Goal: Information Seeking & Learning: Learn about a topic

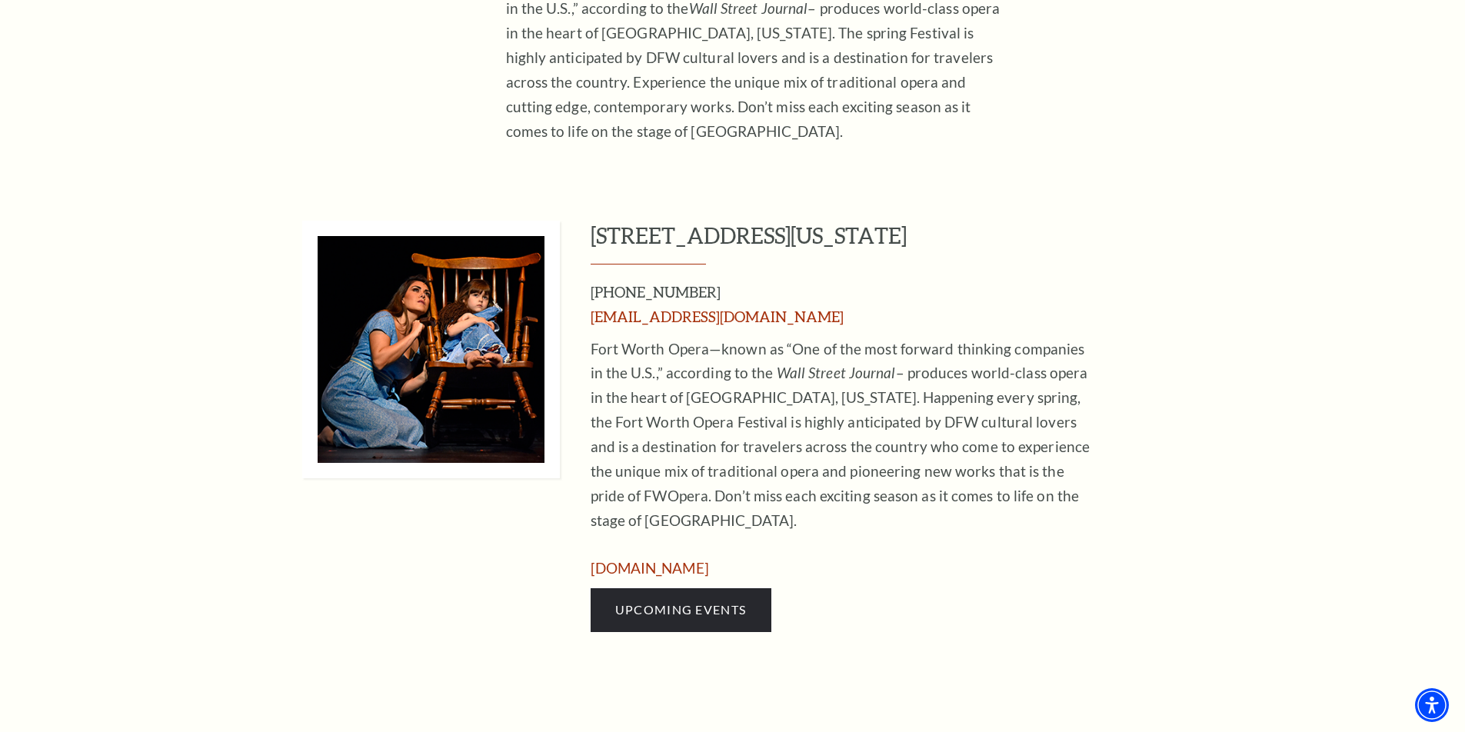
scroll to position [1140, 0]
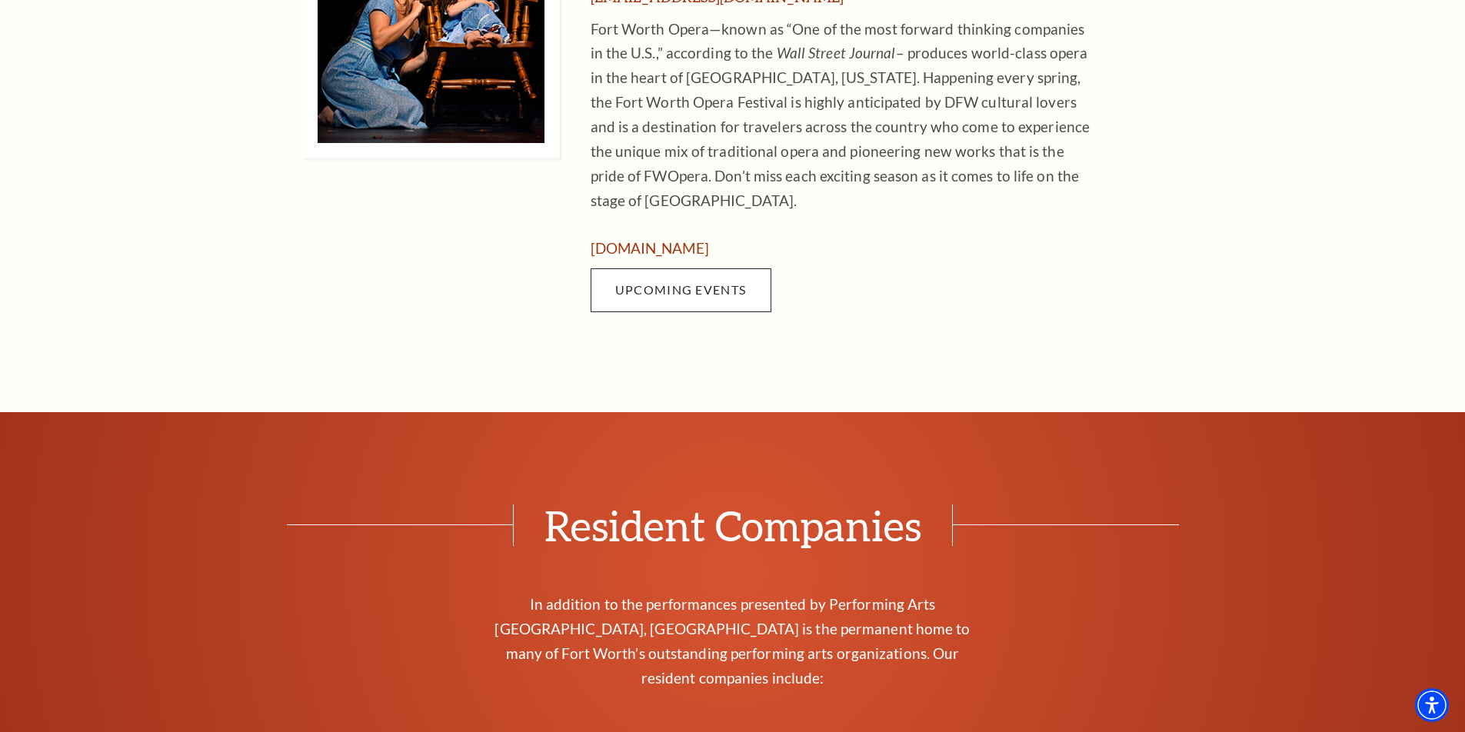
click at [672, 282] on span "Upcoming Events" at bounding box center [680, 289] width 131 height 15
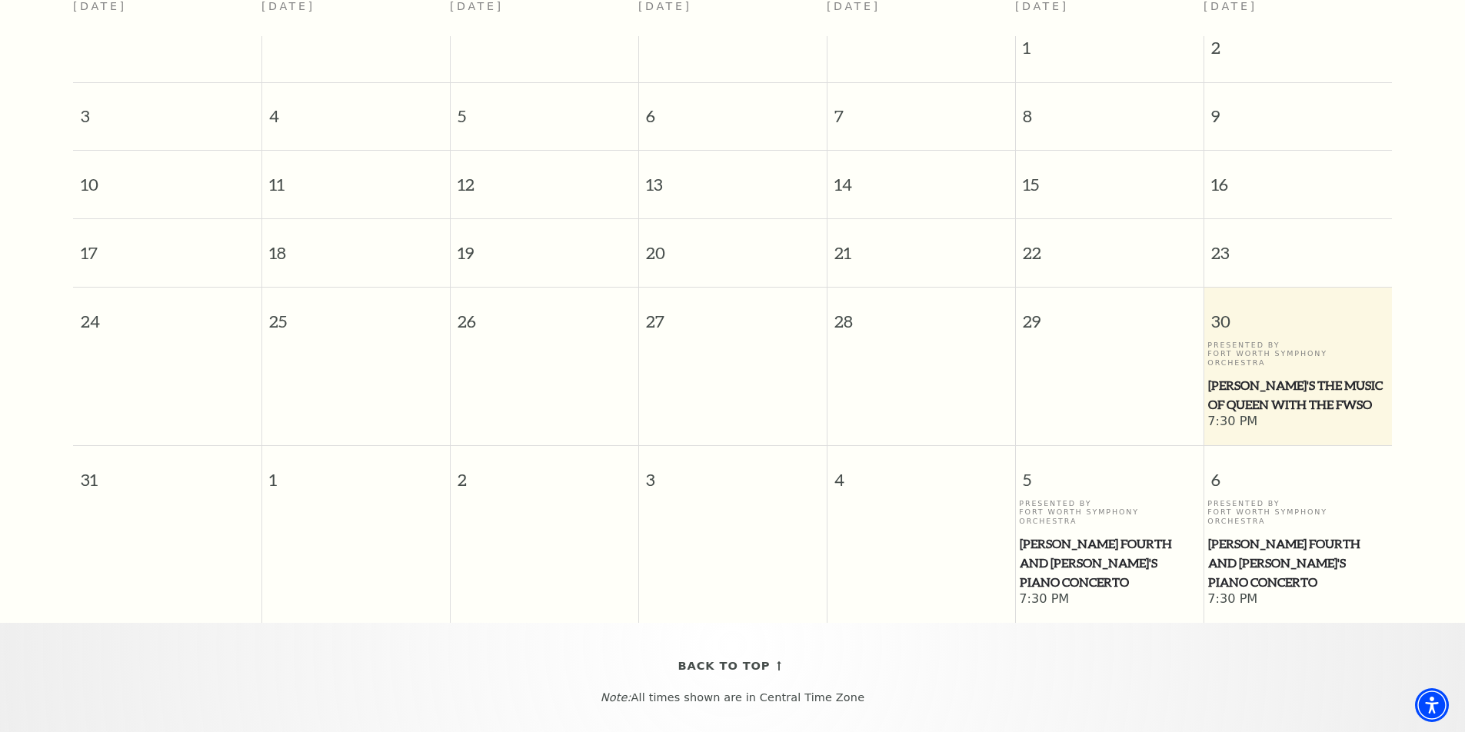
scroll to position [160, 0]
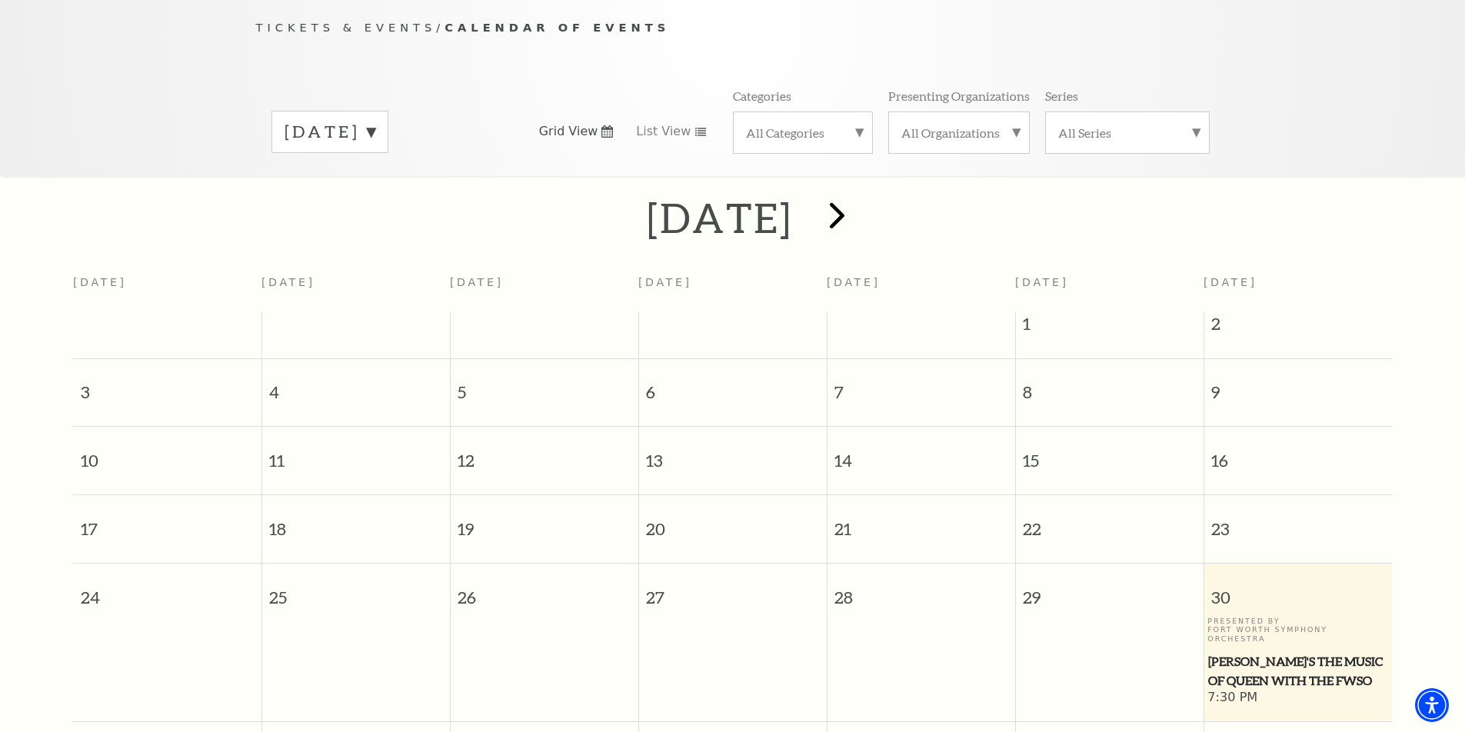
click at [859, 200] on span "next" at bounding box center [837, 215] width 44 height 44
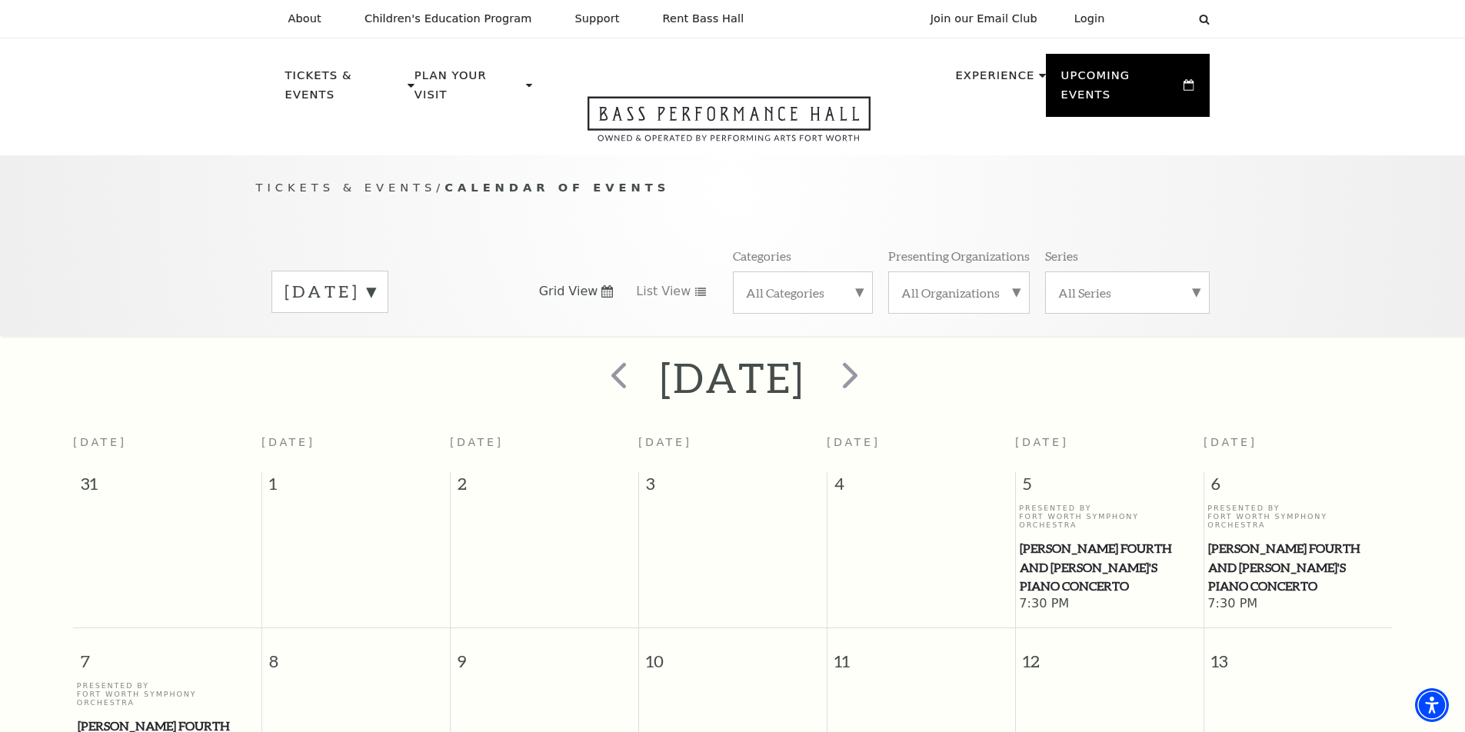
scroll to position [0, 0]
click at [872, 361] on span "next" at bounding box center [850, 375] width 44 height 44
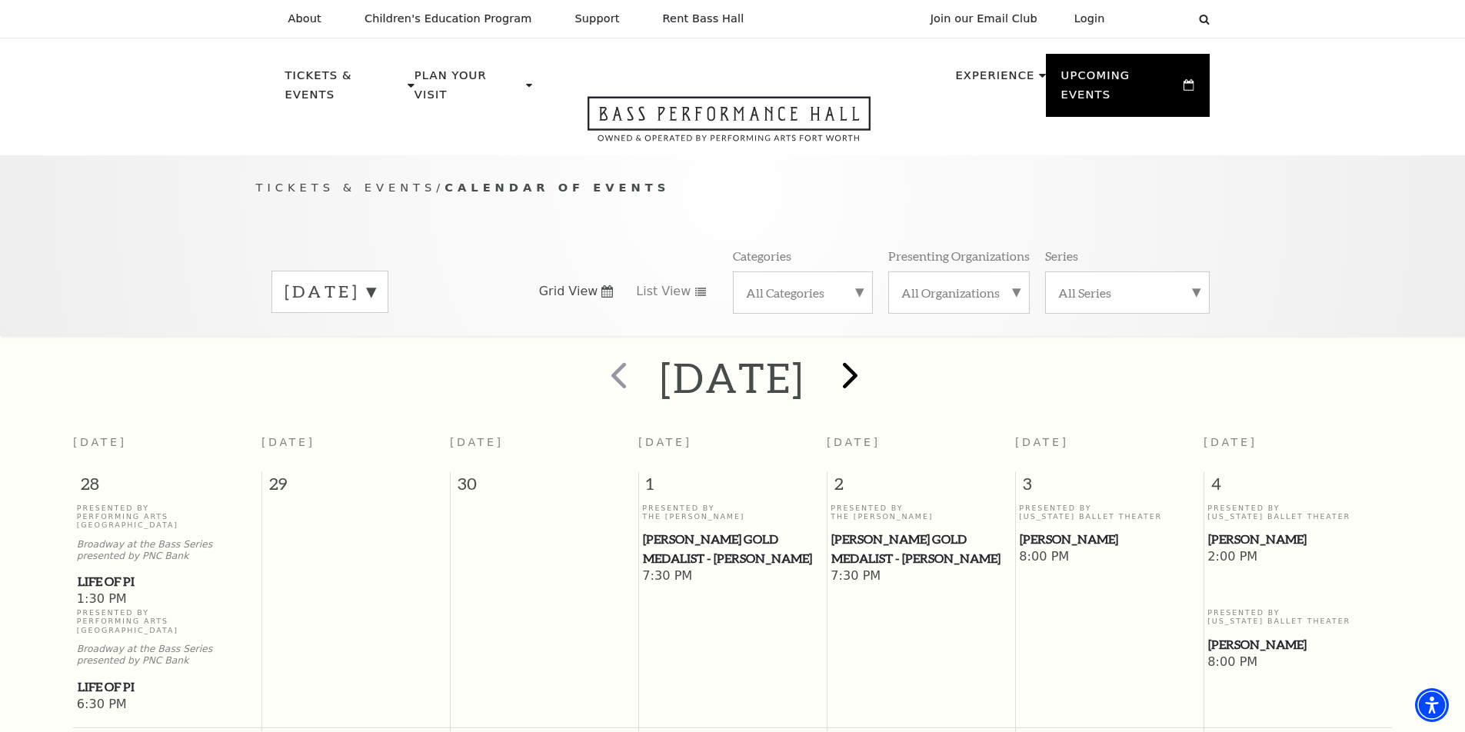
click at [872, 361] on span "next" at bounding box center [850, 375] width 44 height 44
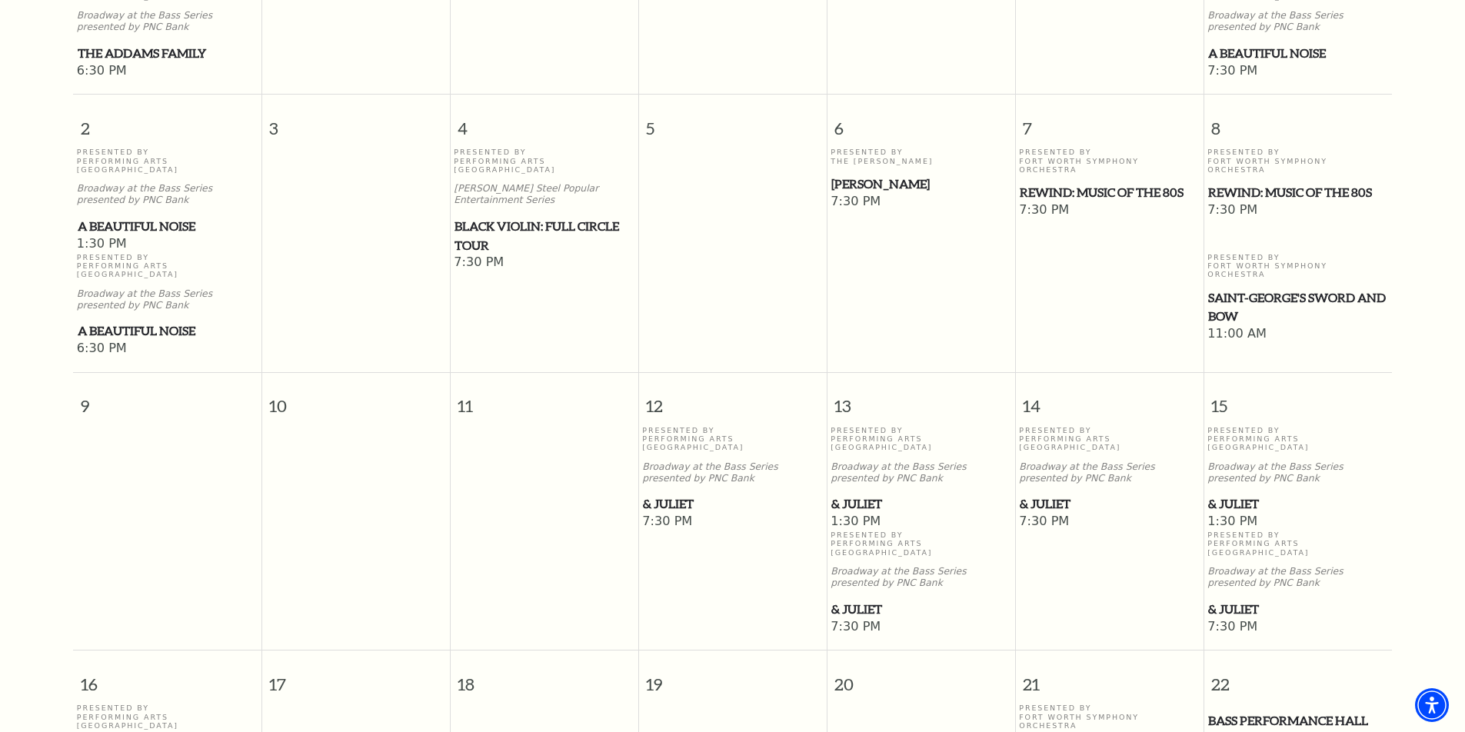
scroll to position [712, 0]
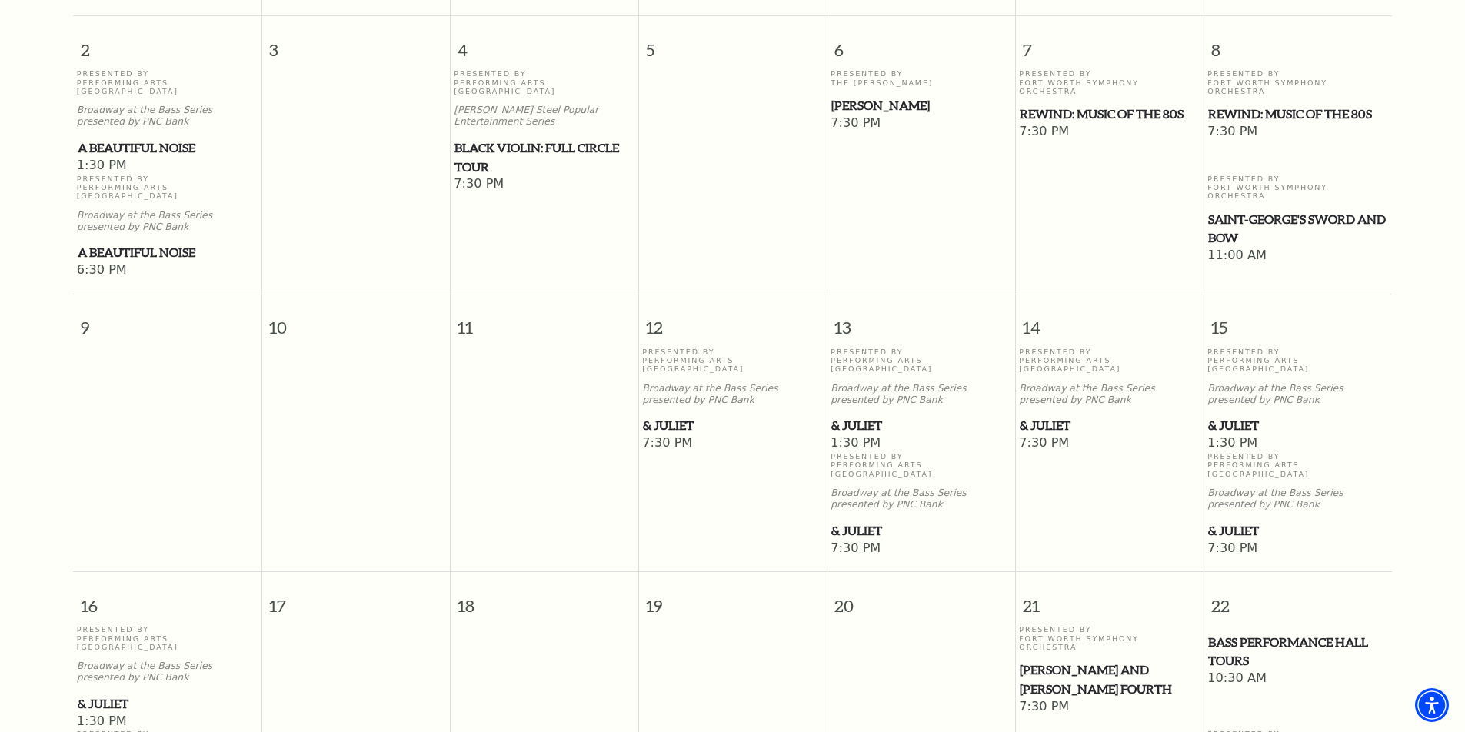
click at [666, 461] on td "Presented By Performing Arts Fort Worth Broadway at the Bass Series presented b…" at bounding box center [732, 453] width 188 height 210
click at [682, 416] on span "& Juliet" at bounding box center [732, 425] width 179 height 19
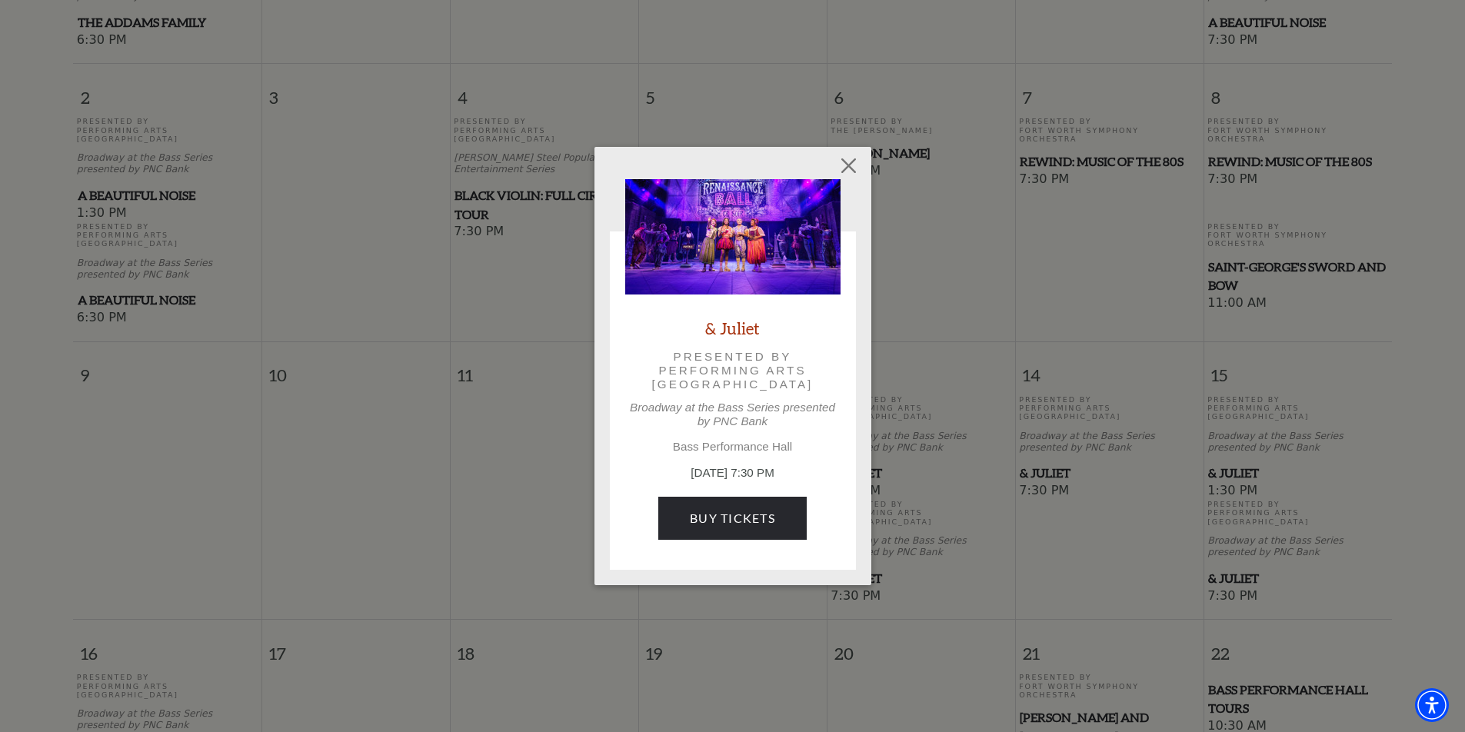
scroll to position [723, 0]
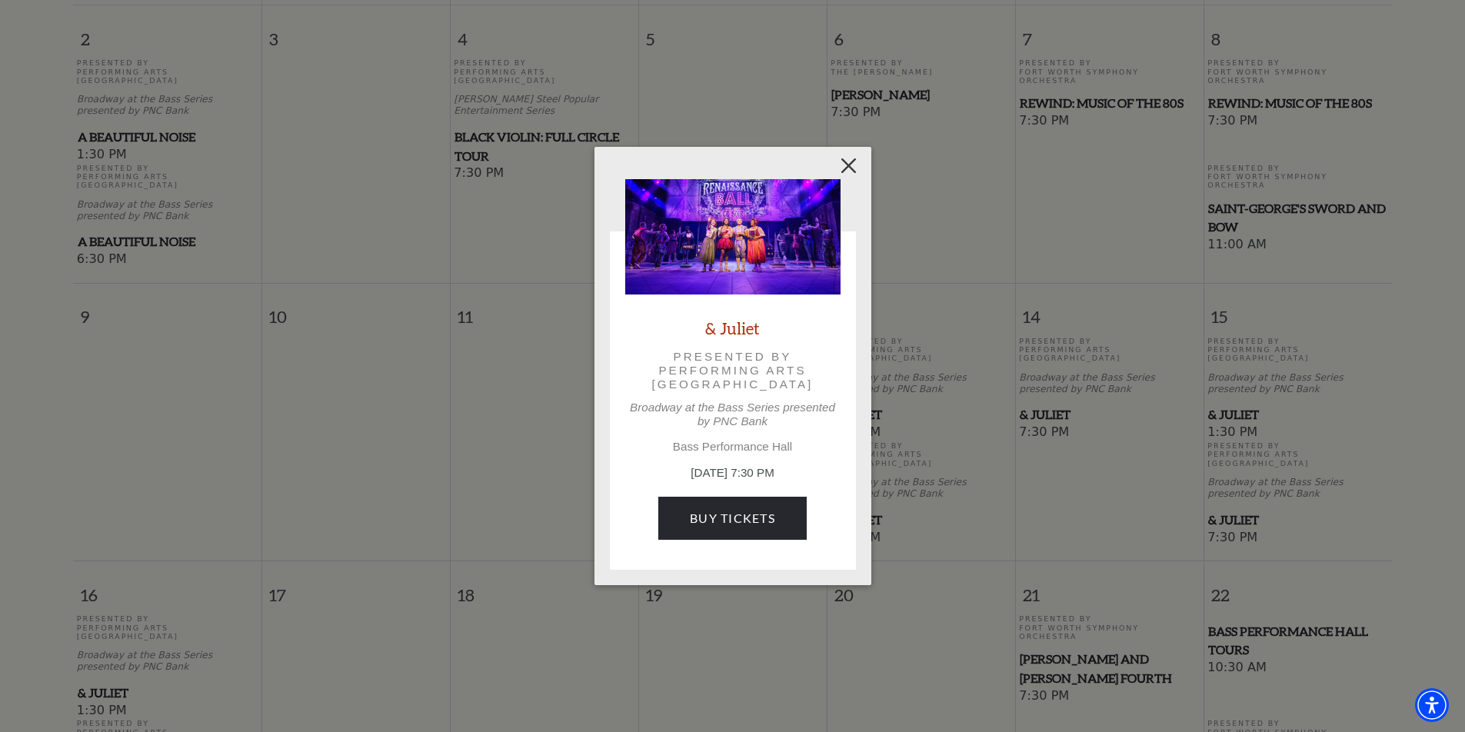
click at [848, 169] on button "Close" at bounding box center [848, 165] width 29 height 29
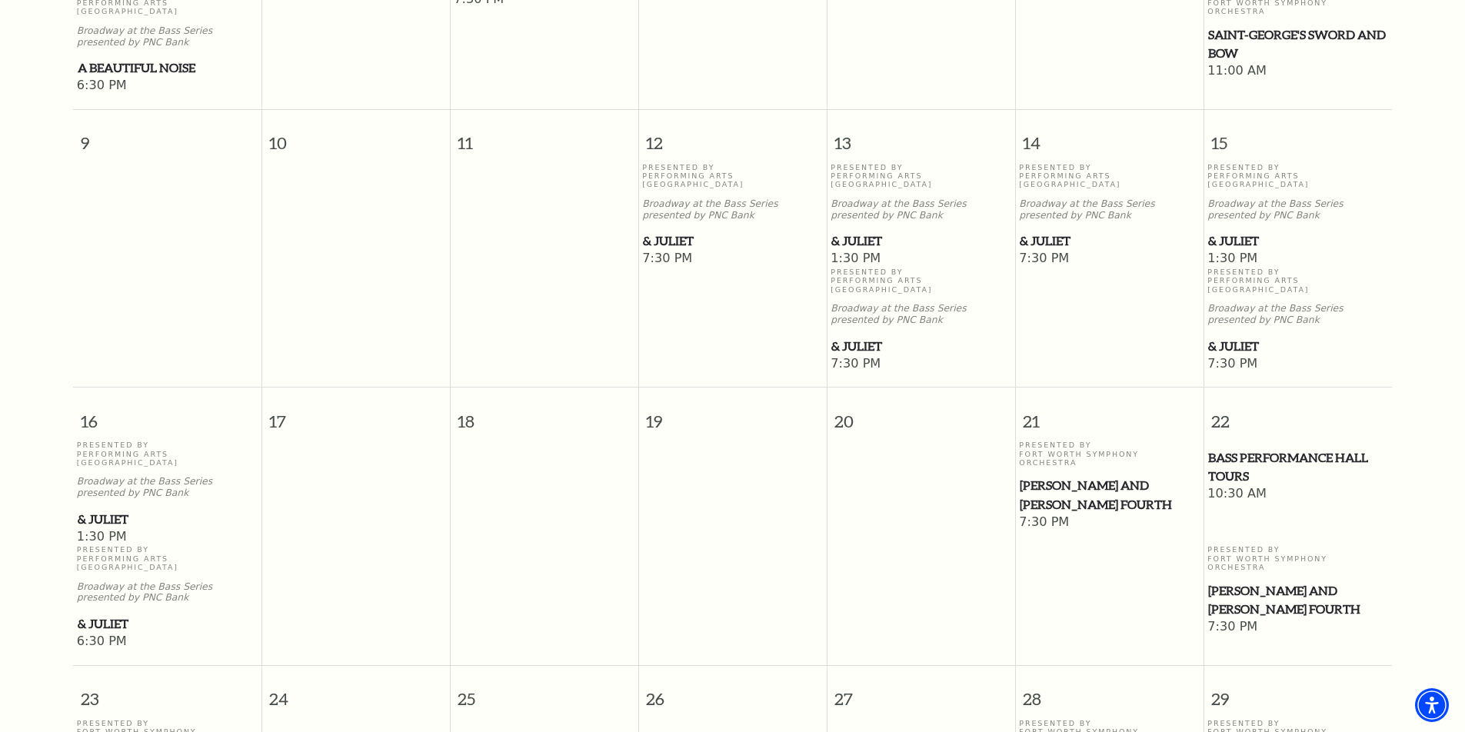
scroll to position [904, 0]
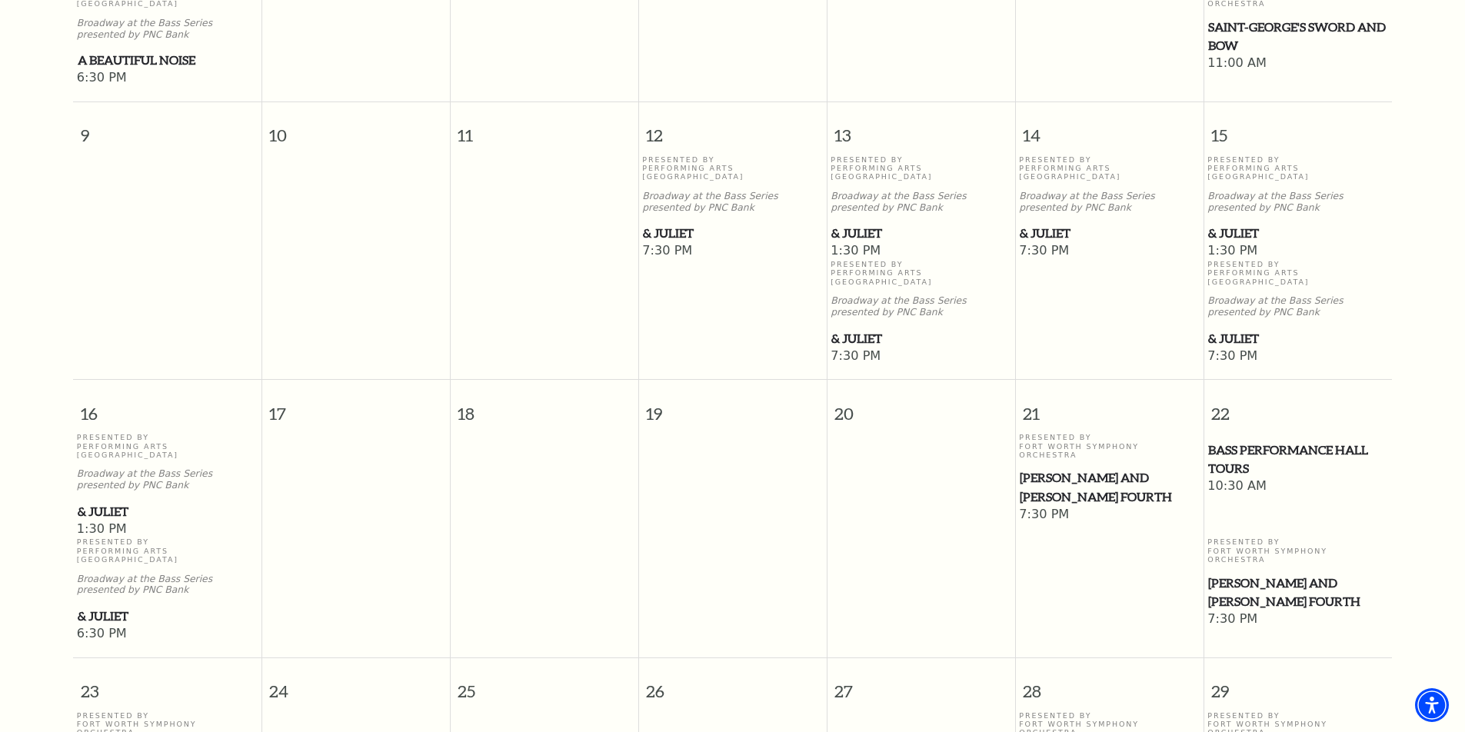
click at [1067, 468] on span "[PERSON_NAME] and [PERSON_NAME] Fourth" at bounding box center [1109, 487] width 179 height 38
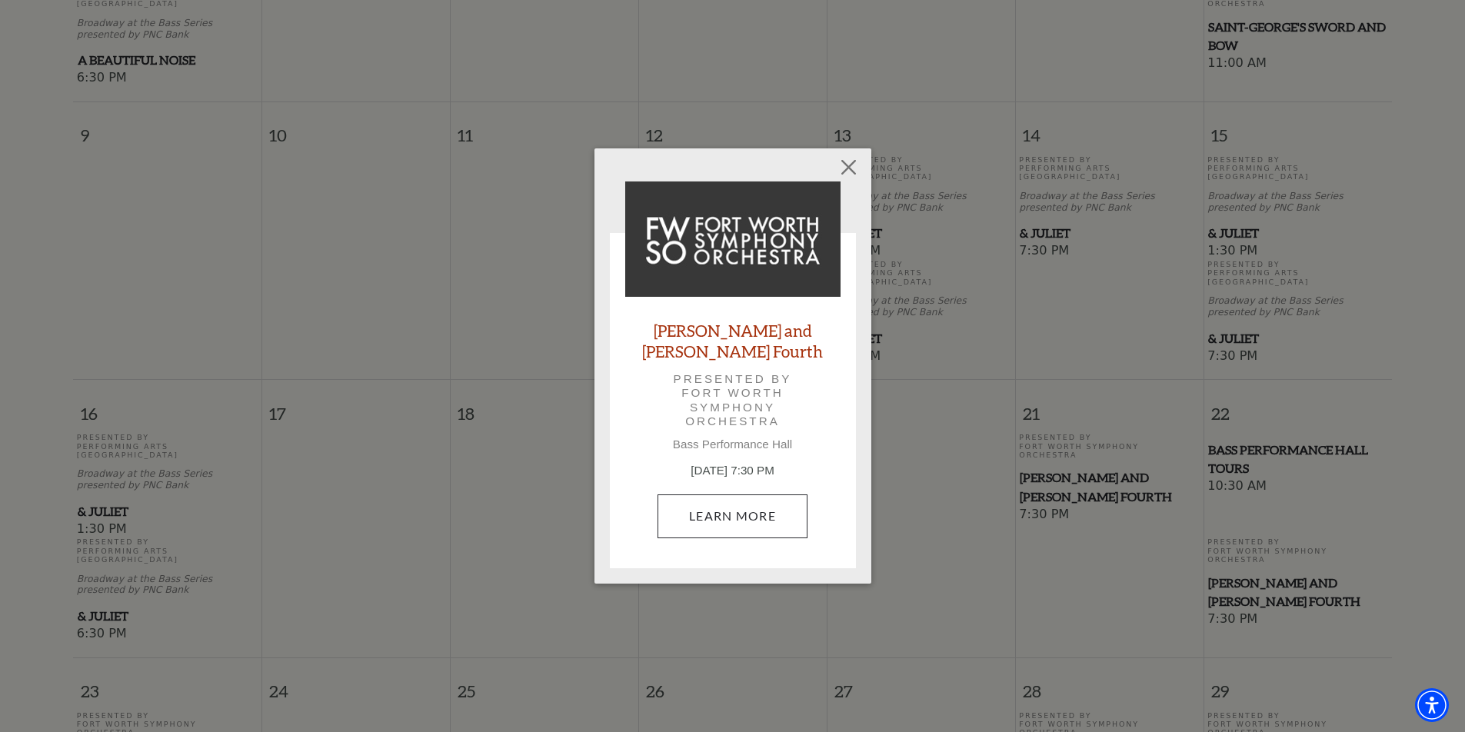
click at [738, 510] on link "Learn More" at bounding box center [733, 516] width 150 height 43
